Goal: Task Accomplishment & Management: Manage account settings

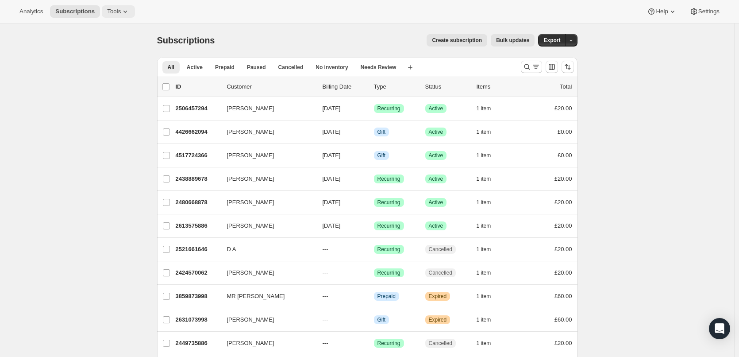
click at [128, 13] on icon at bounding box center [125, 11] width 9 height 9
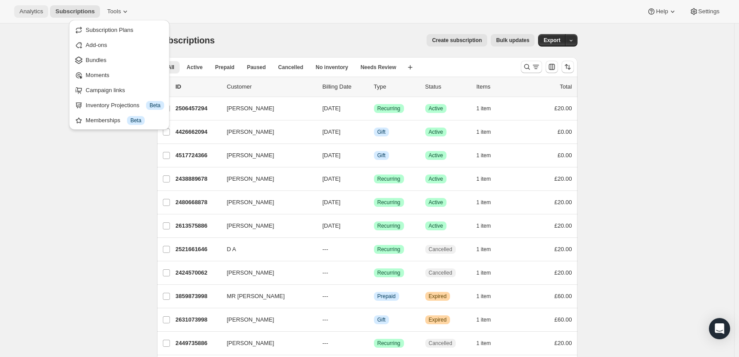
click at [35, 12] on span "Analytics" at bounding box center [30, 11] width 23 height 7
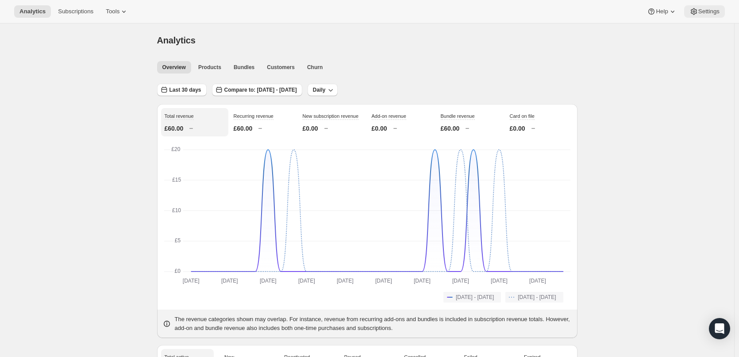
click at [704, 14] on span "Settings" at bounding box center [708, 11] width 21 height 7
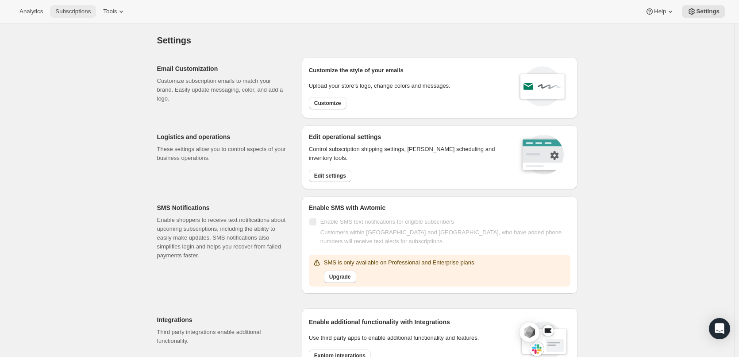
click at [77, 12] on span "Subscriptions" at bounding box center [72, 11] width 35 height 7
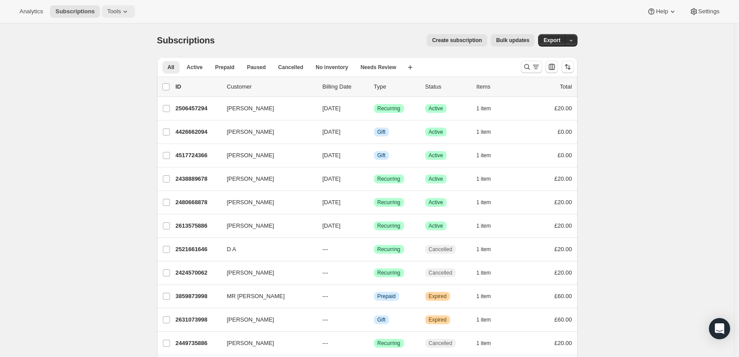
click at [120, 12] on span "Tools" at bounding box center [114, 11] width 14 height 7
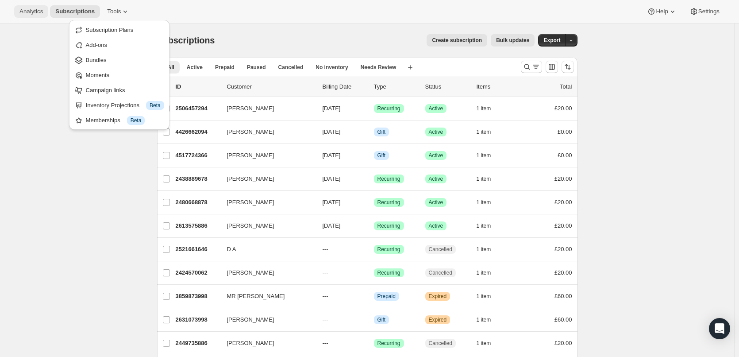
click at [33, 10] on span "Analytics" at bounding box center [30, 11] width 23 height 7
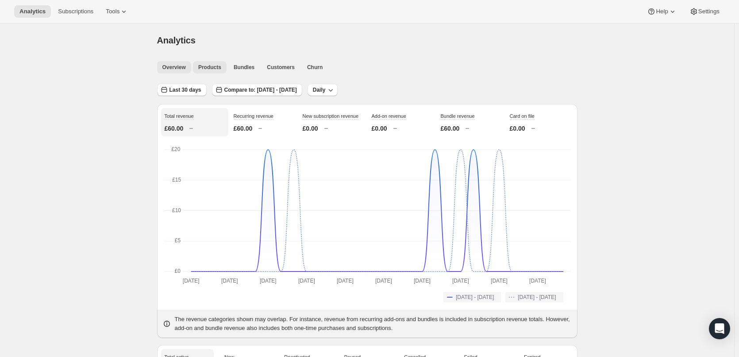
click at [208, 66] on span "Products" at bounding box center [209, 67] width 23 height 7
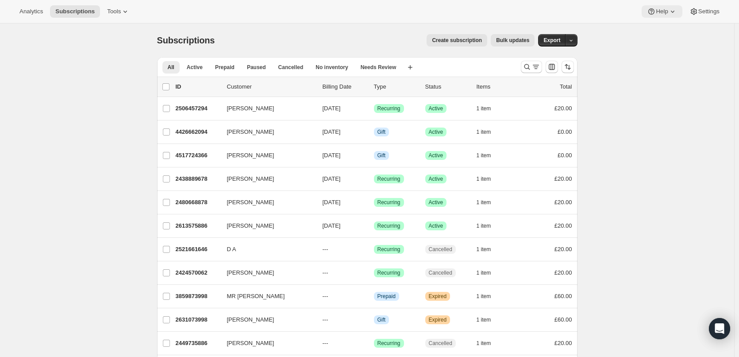
click at [659, 5] on button "Help" at bounding box center [662, 11] width 40 height 12
click at [665, 27] on span "Setup guide" at bounding box center [658, 30] width 31 height 7
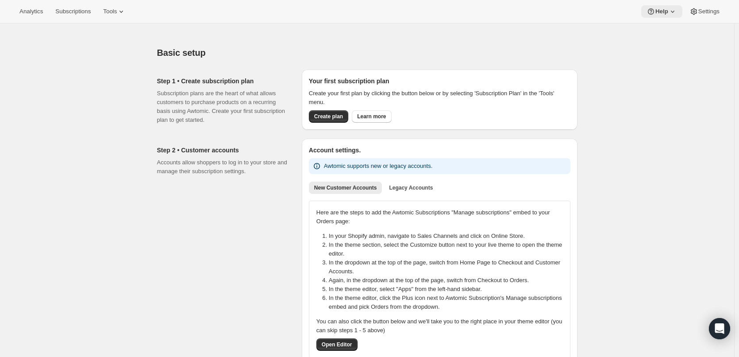
click at [668, 11] on icon at bounding box center [672, 11] width 9 height 9
click at [657, 44] on span "Help Center" at bounding box center [658, 45] width 31 height 7
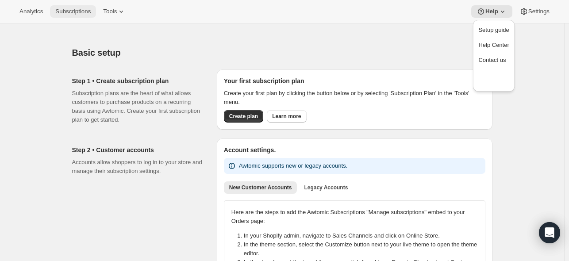
click at [81, 12] on span "Subscriptions" at bounding box center [72, 11] width 35 height 7
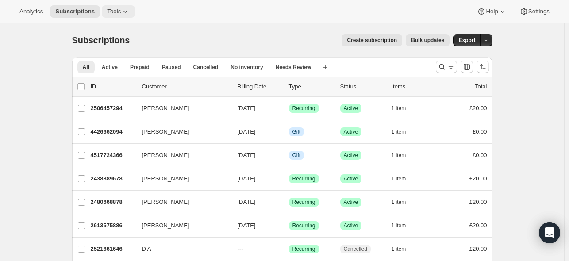
click at [125, 12] on icon at bounding box center [125, 11] width 9 height 9
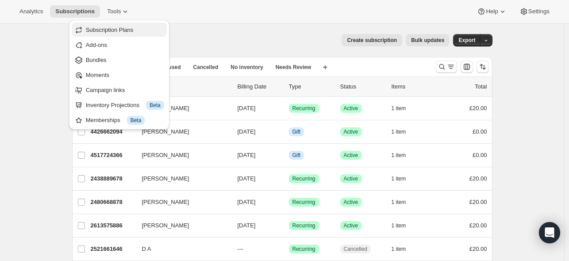
click at [114, 27] on span "Subscription Plans" at bounding box center [110, 30] width 48 height 7
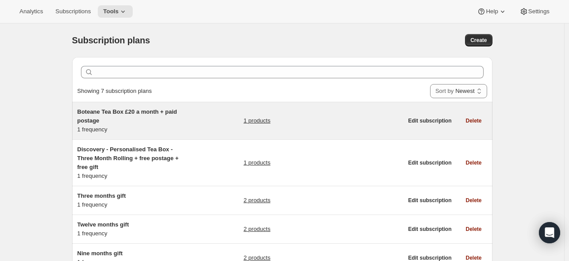
scroll to position [44, 0]
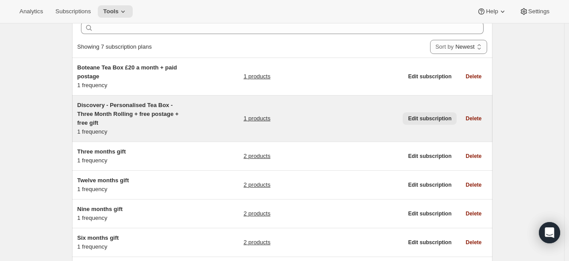
click at [426, 117] on span "Edit subscription" at bounding box center [429, 118] width 43 height 7
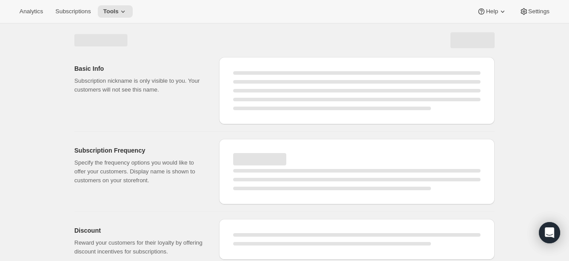
select select "WEEK"
select select "MONTH"
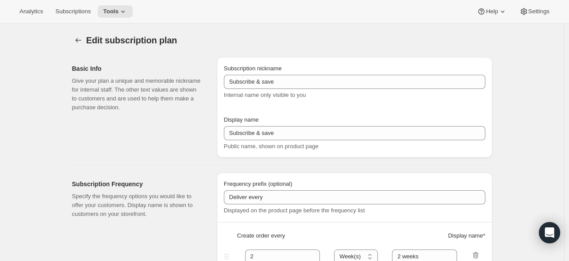
type input "Discovery - Personalised Tea Box - Three Month Rolling + free postage + free gi…"
type input "Boteane Personalised Tea Discovery Box"
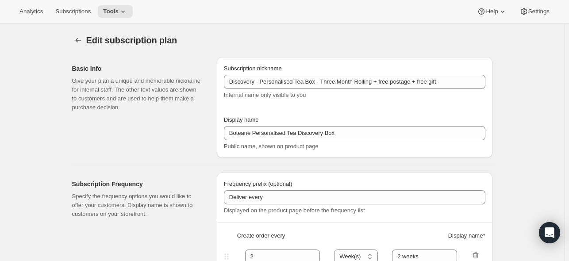
select select "ENABLED"
select select "MONTH"
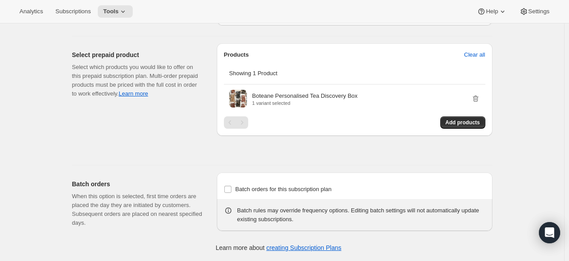
scroll to position [765, 0]
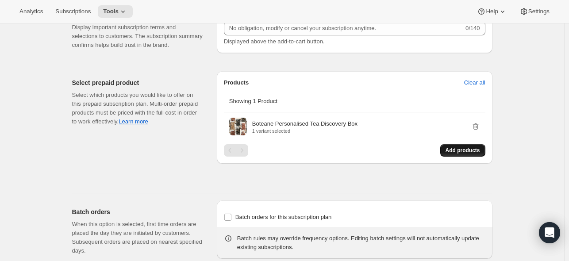
click at [463, 154] on span "Add products" at bounding box center [463, 150] width 35 height 7
click at [468, 154] on span "Add products" at bounding box center [463, 150] width 35 height 7
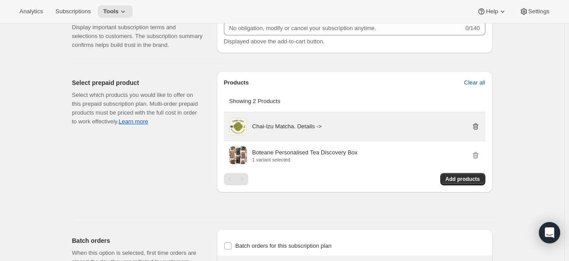
click at [476, 130] on icon "button" at bounding box center [476, 126] width 6 height 7
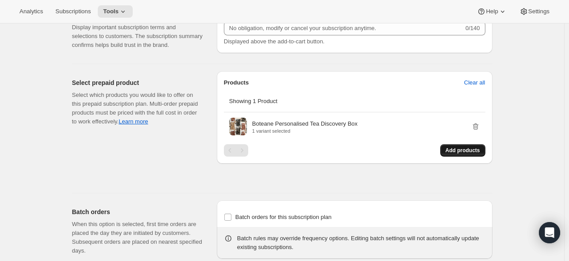
click at [464, 154] on span "Add products" at bounding box center [463, 150] width 35 height 7
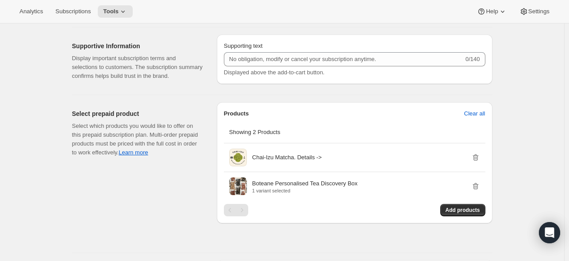
scroll to position [749, 0]
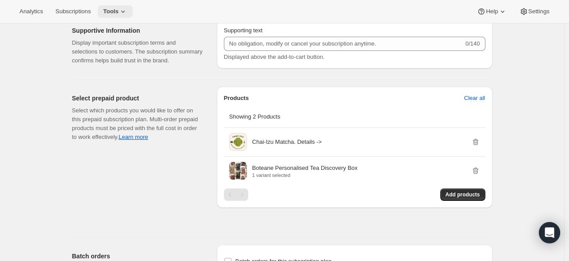
click at [119, 14] on span "Tools" at bounding box center [110, 11] width 15 height 7
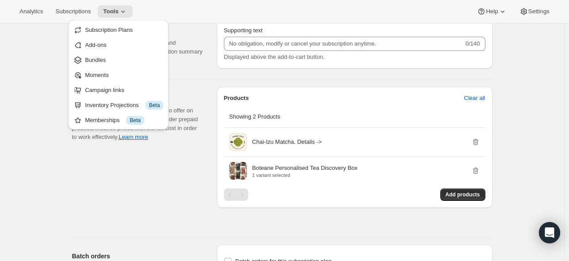
click at [119, 29] on span "Subscription Plans" at bounding box center [109, 30] width 48 height 7
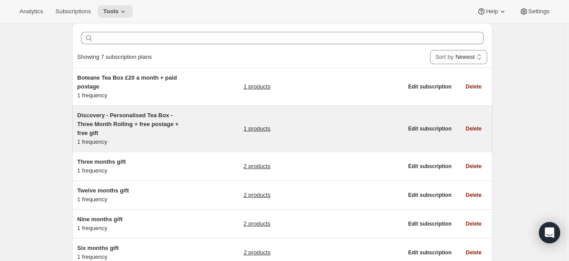
scroll to position [44, 0]
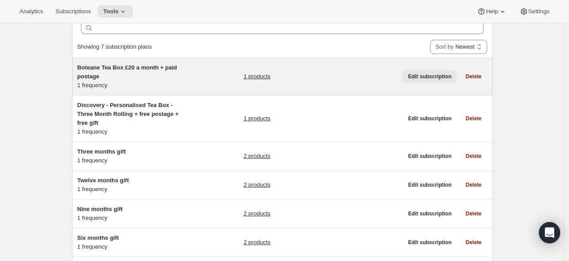
click at [435, 74] on span "Edit subscription" at bounding box center [429, 76] width 43 height 7
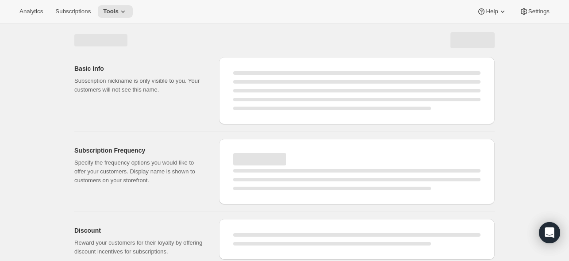
select select "WEEK"
select select "MONTH"
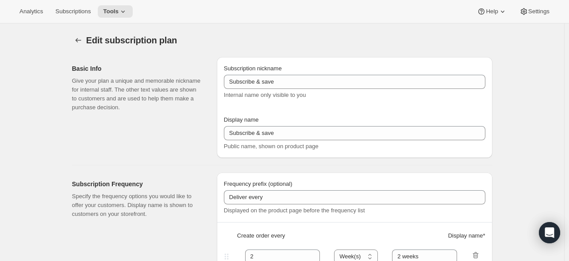
type input "Boteane Tea Box £20 a month + paid postage"
type input "Boteane Tea Box"
type input "1"
type input "£20/month + Postage. Renews monthly. You can skip, cancel or modify your prefer…"
click at [81, 40] on icon "Subscription plans" at bounding box center [78, 40] width 9 height 9
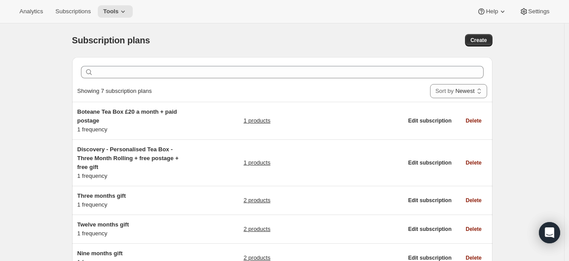
scroll to position [44, 0]
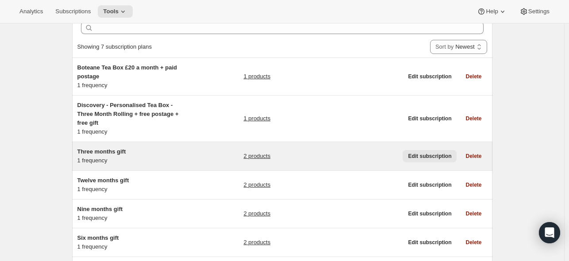
click at [437, 153] on span "Edit subscription" at bounding box center [429, 156] width 43 height 7
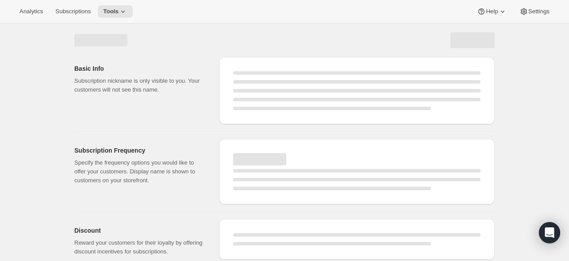
select select "WEEK"
select select "MONTH"
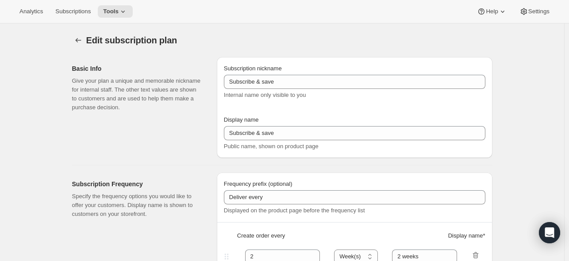
type input "Three months gift"
select select "MONTH"
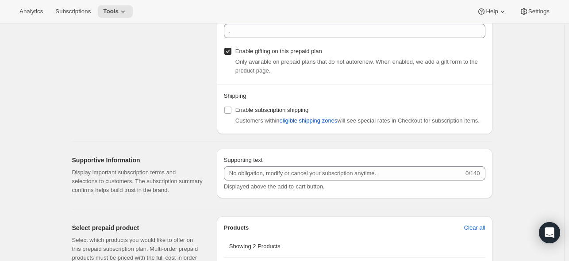
scroll to position [838, 0]
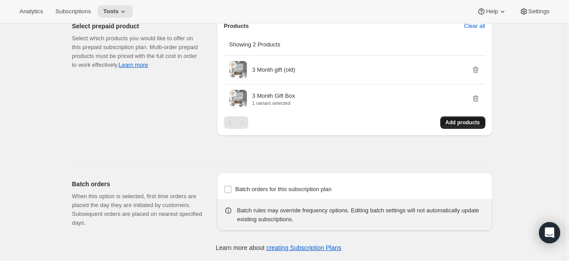
click at [457, 120] on span "Add products" at bounding box center [463, 122] width 35 height 7
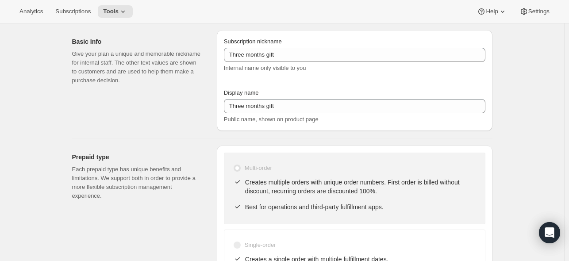
scroll to position [0, 0]
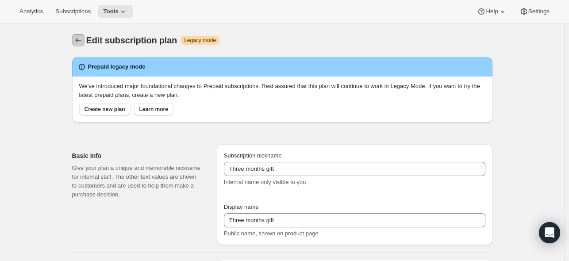
click at [81, 37] on icon "Subscription plans" at bounding box center [78, 40] width 9 height 9
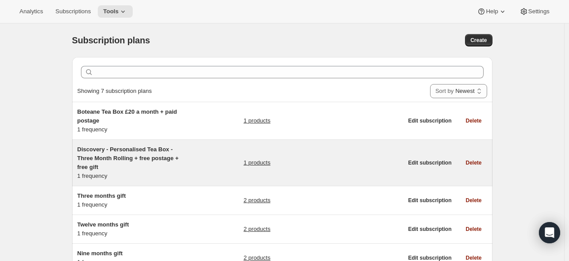
click at [125, 157] on span "Discovery - Personalised Tea Box - Three Month Rolling + free postage + free gi…" at bounding box center [127, 158] width 101 height 24
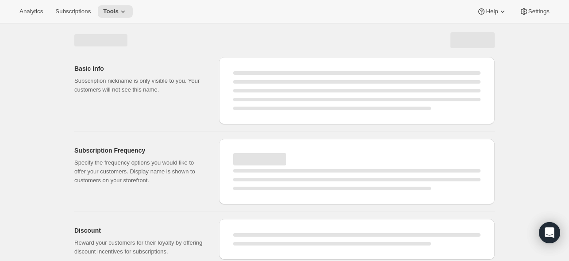
select select "WEEK"
select select "MONTH"
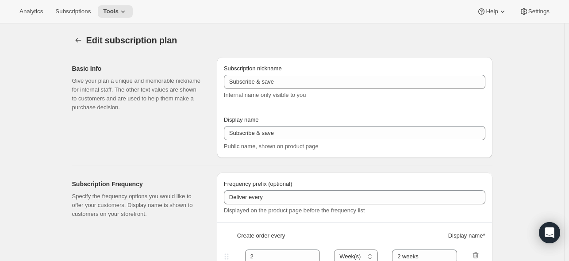
type input "Discovery - Personalised Tea Box - Three Month Rolling + free postage + free gi…"
type input "Boteane Personalised Tea Discovery Box"
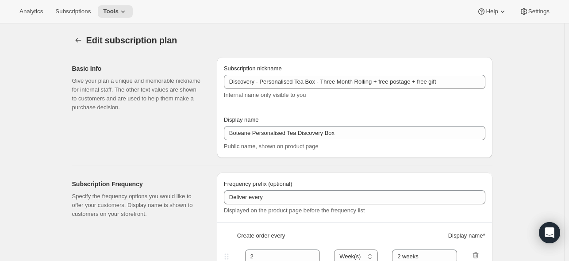
select select "ENABLED"
select select "MONTH"
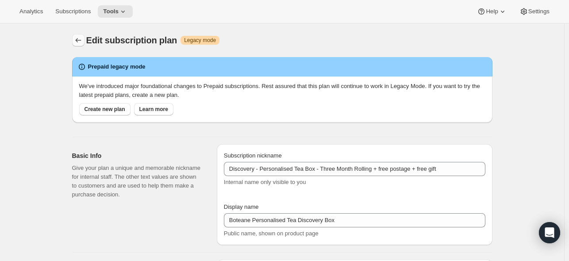
click at [85, 36] on button "Subscription plans" at bounding box center [78, 40] width 12 height 12
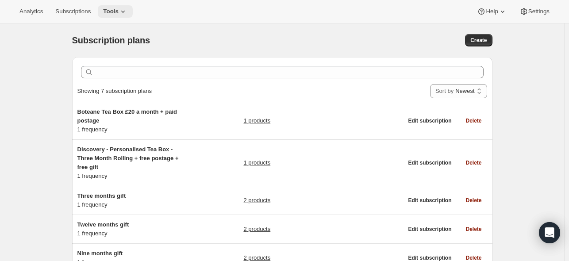
click at [127, 14] on icon at bounding box center [123, 11] width 9 height 9
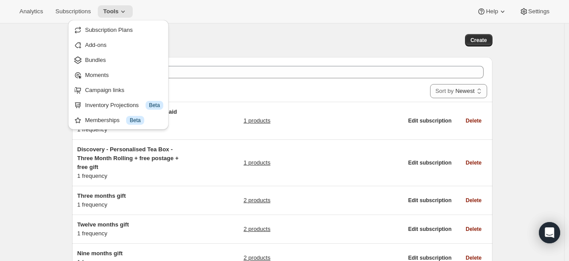
click at [245, 46] on div "Subscription plans" at bounding box center [188, 40] width 232 height 12
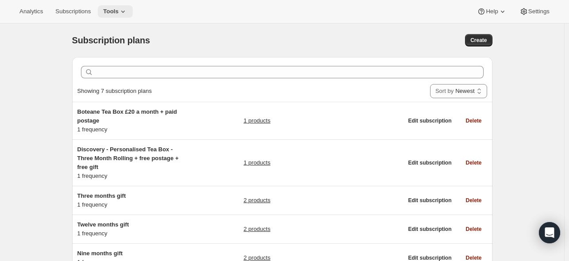
click at [119, 8] on span "Tools" at bounding box center [110, 11] width 15 height 7
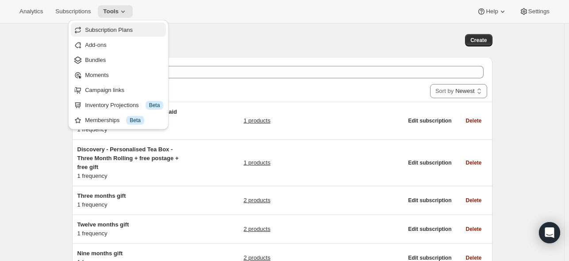
click at [116, 29] on span "Subscription Plans" at bounding box center [109, 30] width 48 height 7
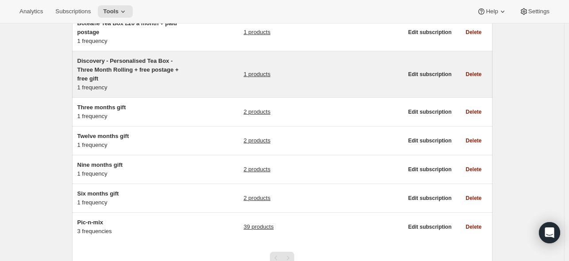
scroll to position [44, 0]
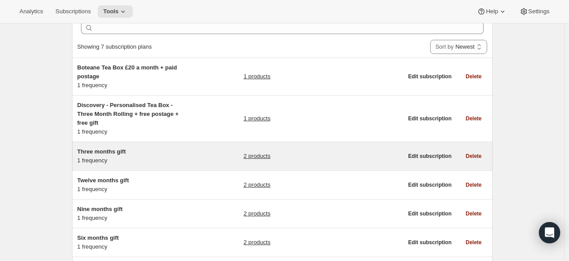
click at [264, 154] on link "2 products" at bounding box center [256, 156] width 27 height 9
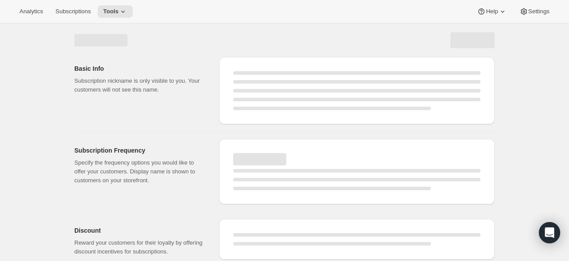
select select "WEEK"
select select "MONTH"
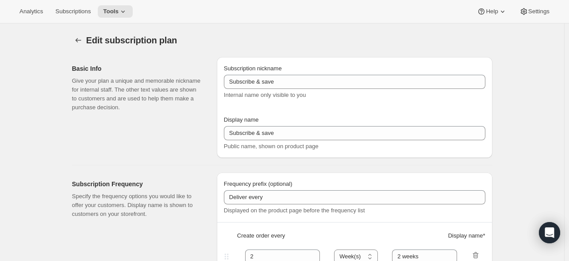
type input "Three months gift"
select select "MONTH"
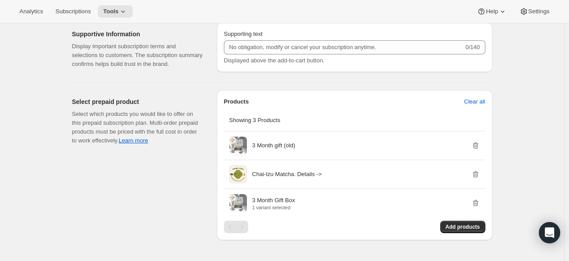
scroll to position [575, 0]
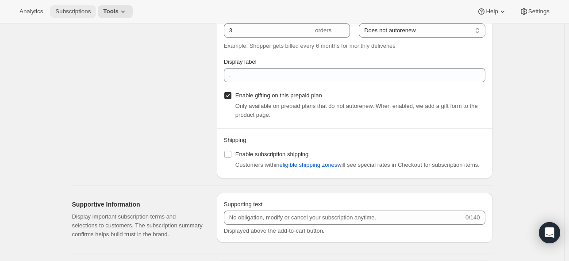
click at [75, 16] on button "Subscriptions" at bounding box center [73, 11] width 46 height 12
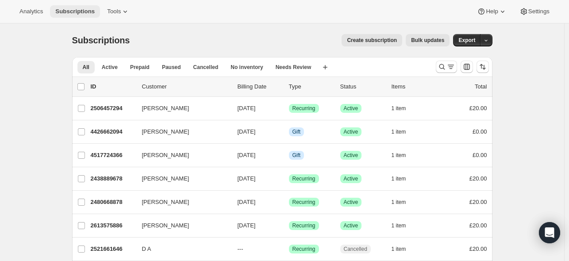
click at [82, 12] on span "Subscriptions" at bounding box center [74, 11] width 39 height 7
click at [128, 10] on icon at bounding box center [125, 11] width 9 height 9
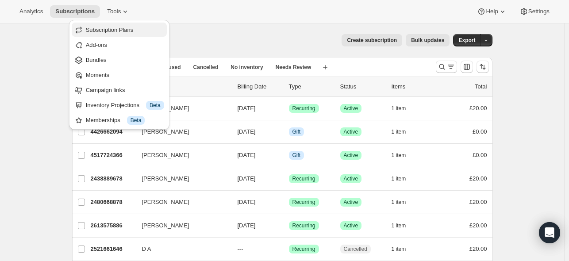
click at [127, 32] on span "Subscription Plans" at bounding box center [110, 30] width 48 height 7
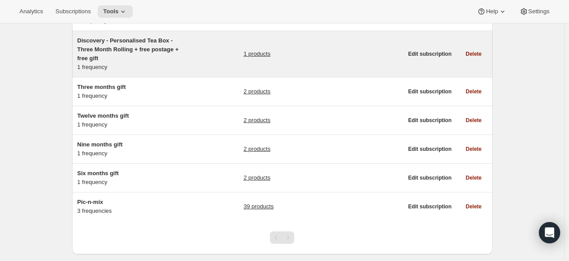
scroll to position [128, 0]
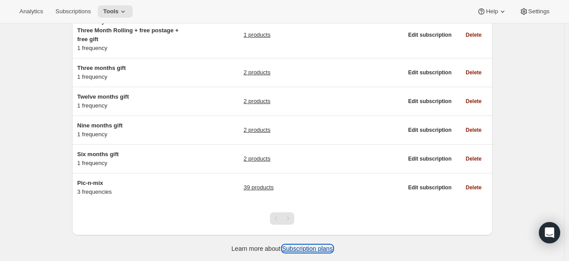
click at [321, 248] on link "Subscription plans" at bounding box center [307, 248] width 50 height 7
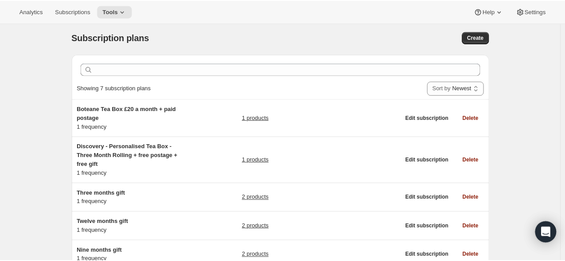
scroll to position [0, 0]
